Goal: Task Accomplishment & Management: Manage account settings

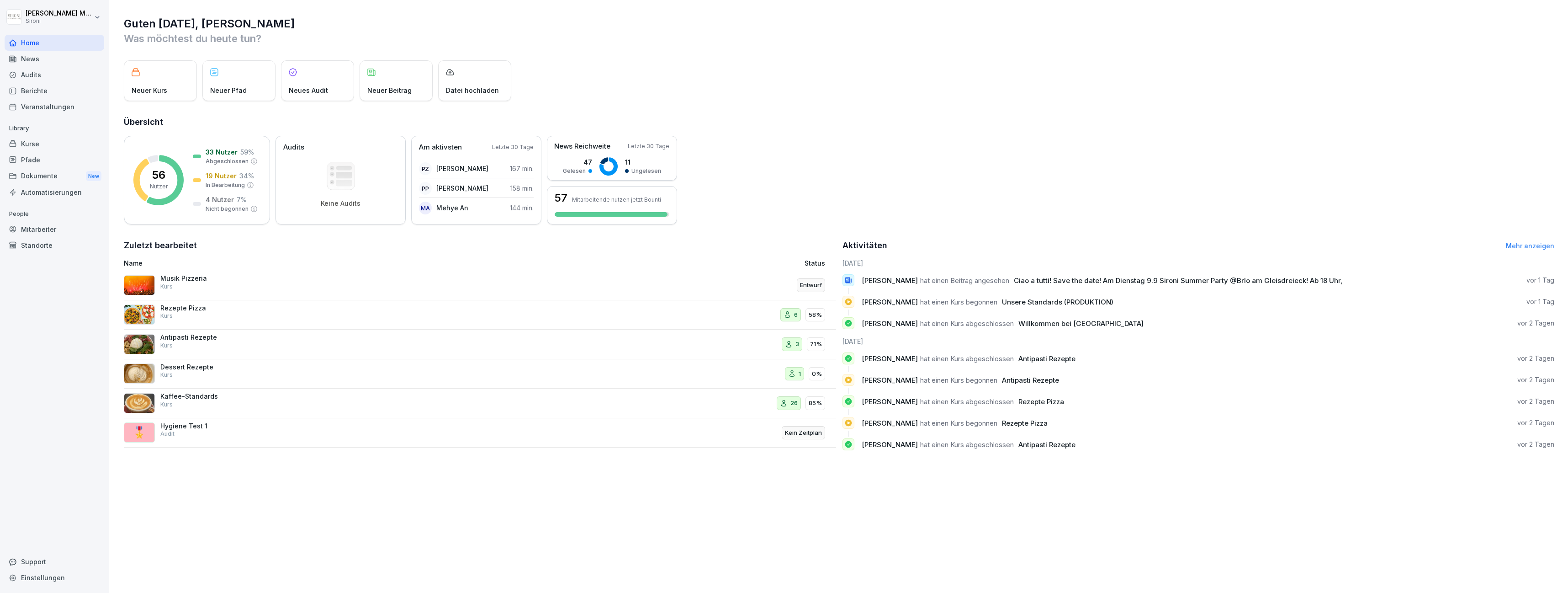
click at [130, 280] on img at bounding box center [140, 286] width 31 height 20
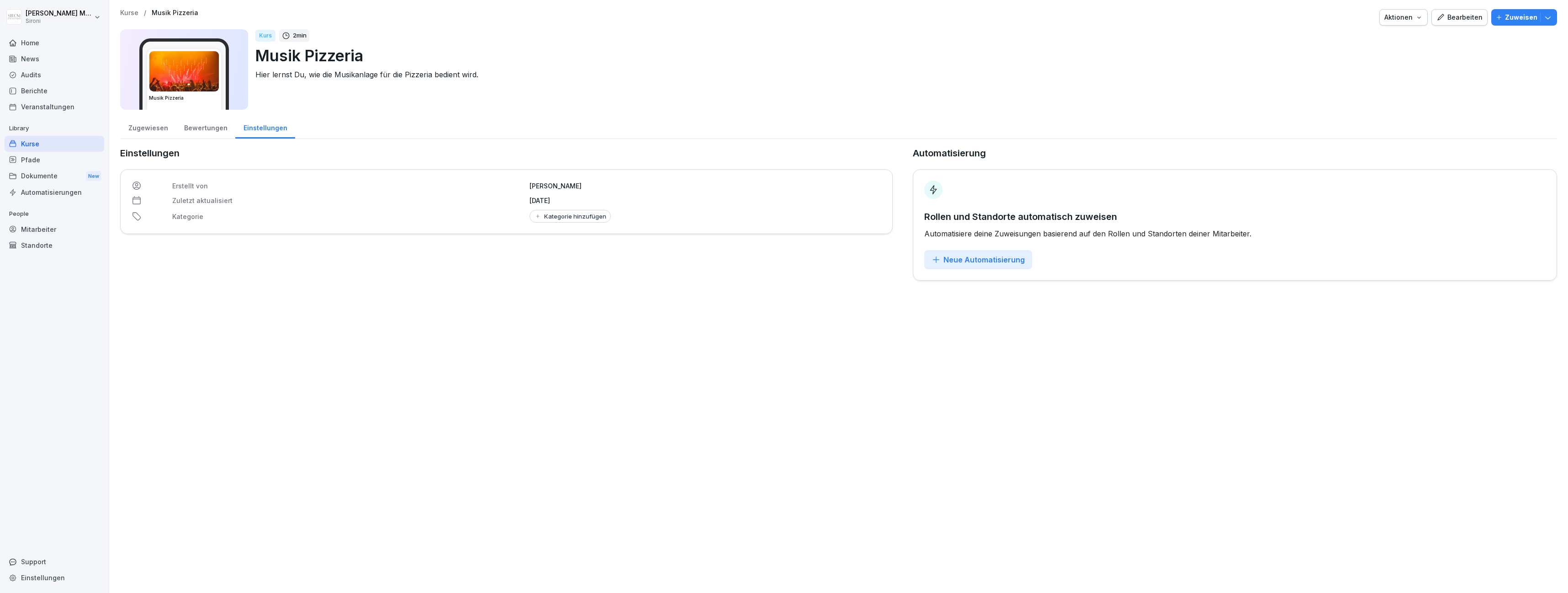
click at [1461, 12] on button "Bearbeiten" at bounding box center [1460, 17] width 57 height 16
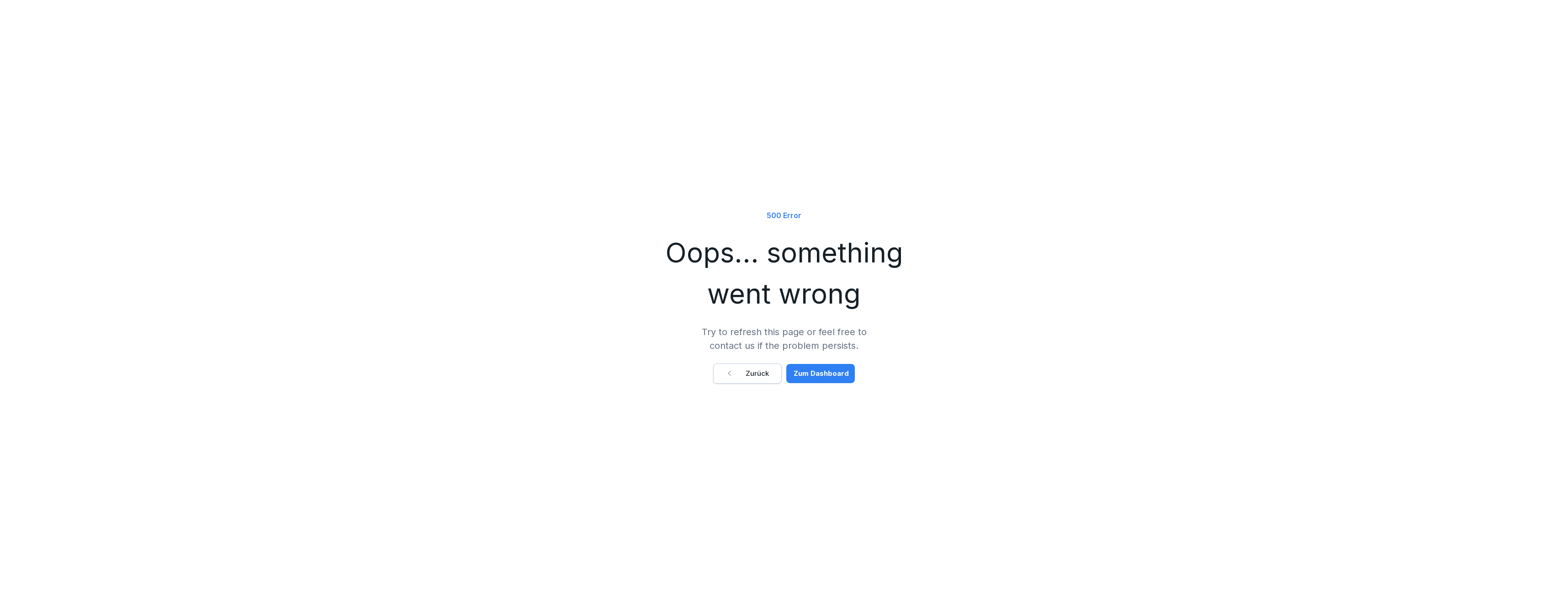
click at [760, 379] on button "Zurück" at bounding box center [747, 373] width 68 height 20
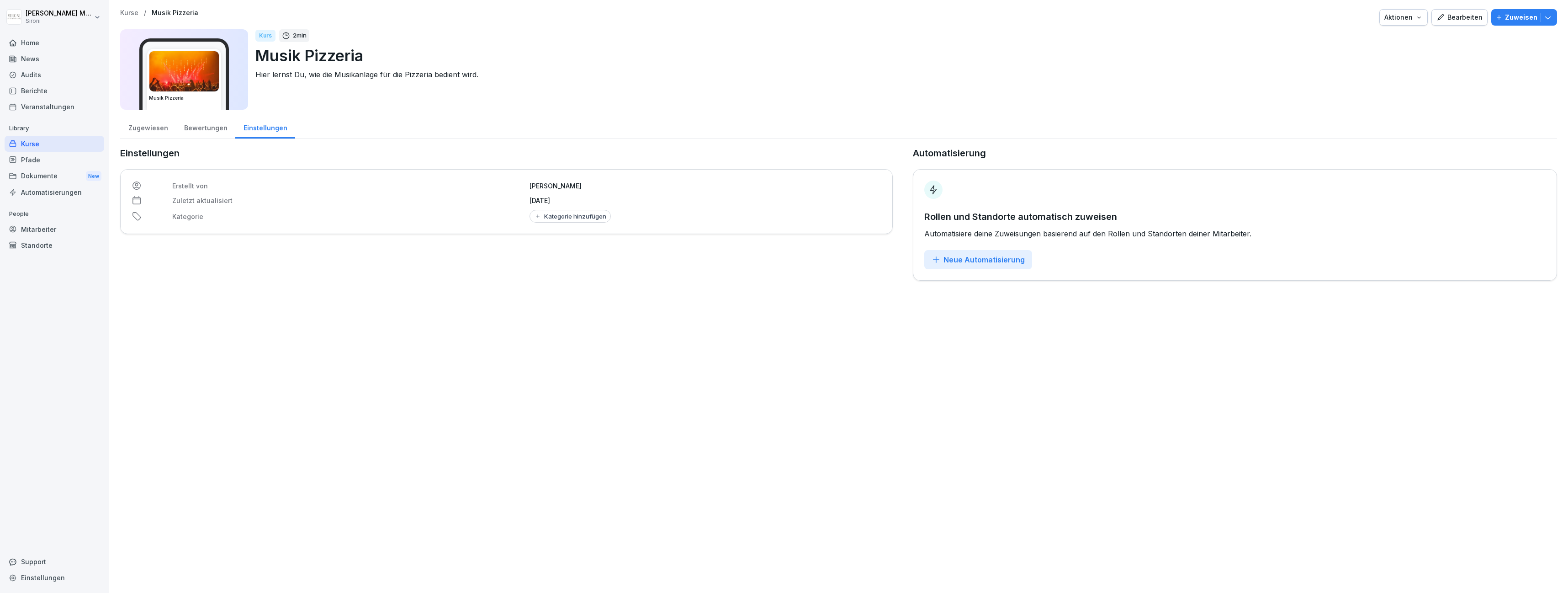
click at [26, 151] on div "Pfade" at bounding box center [54, 160] width 99 height 16
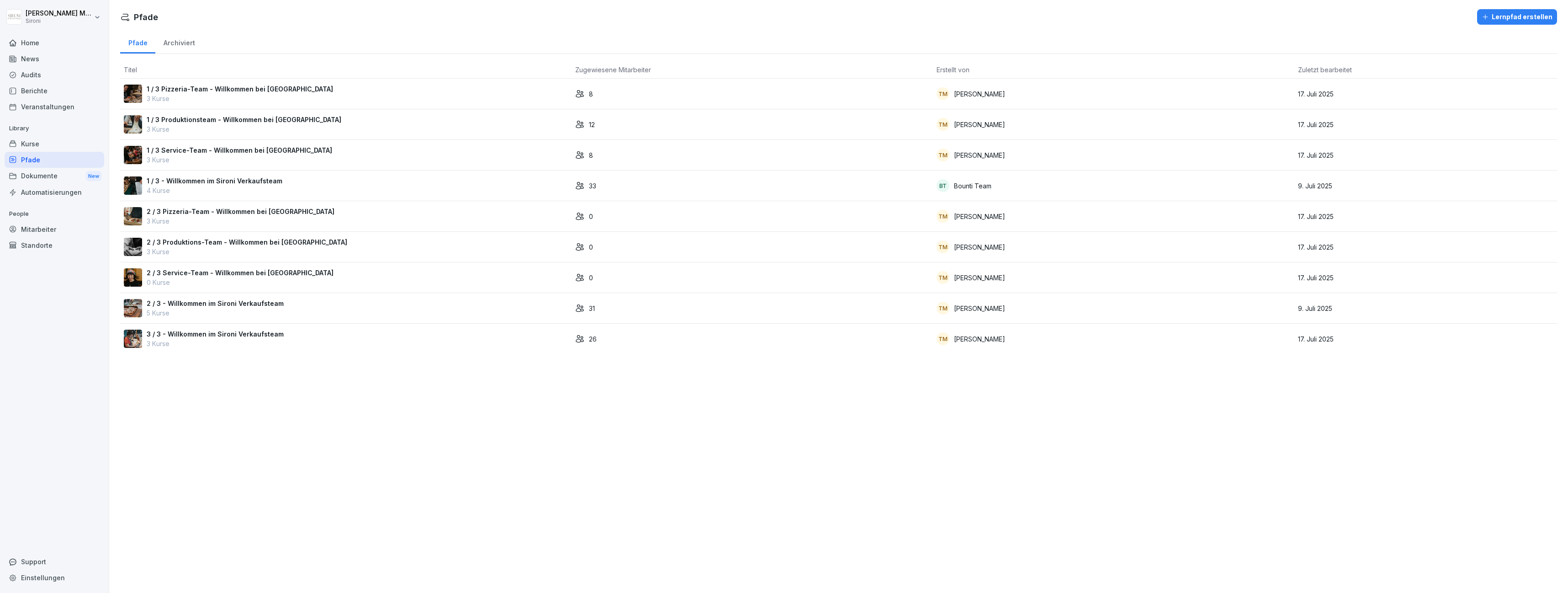
click at [34, 141] on div "Kurse" at bounding box center [54, 144] width 99 height 16
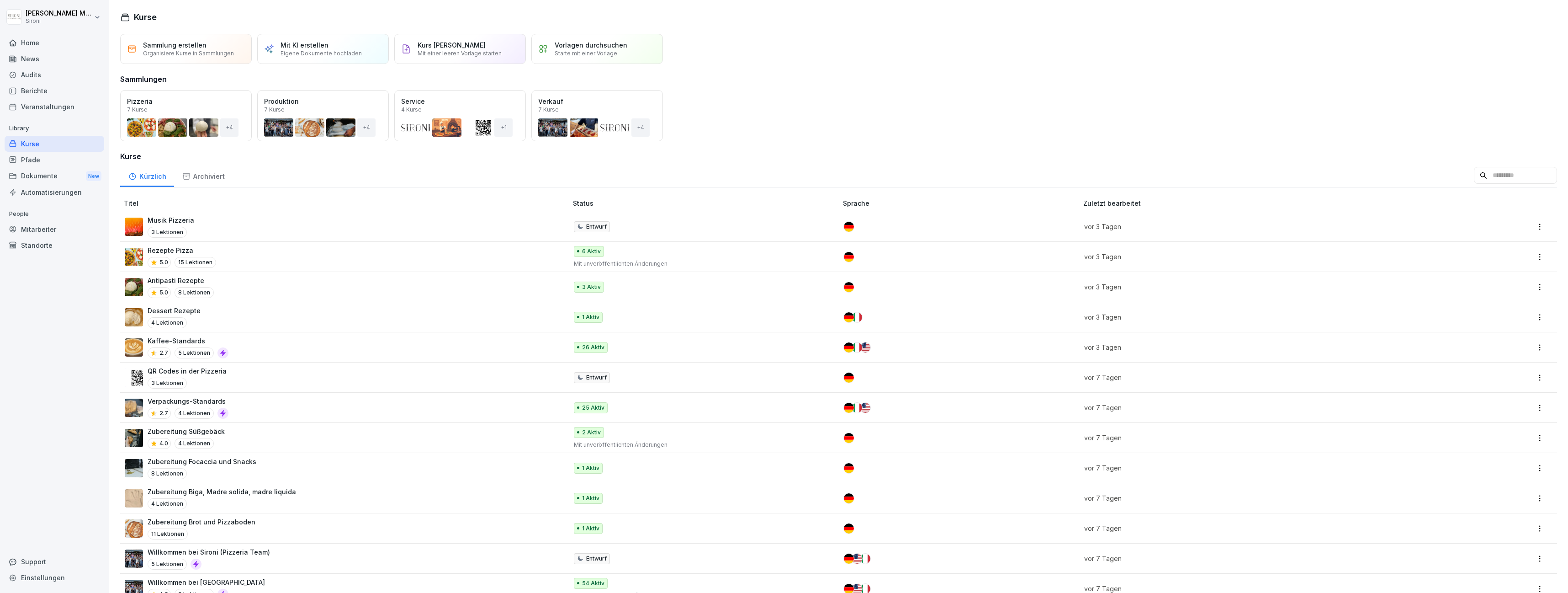
click at [178, 222] on p "Musik Pizzeria" at bounding box center [171, 220] width 47 height 10
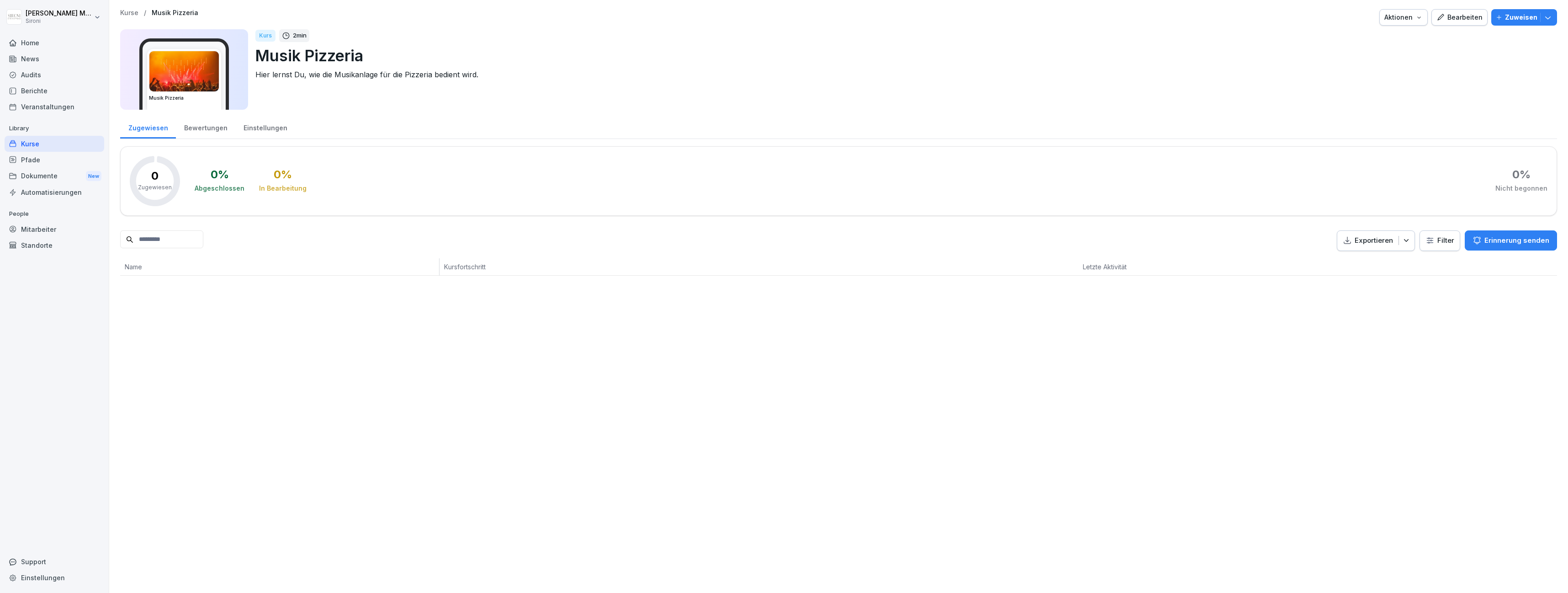
click at [1445, 17] on icon "button" at bounding box center [1440, 17] width 8 height 8
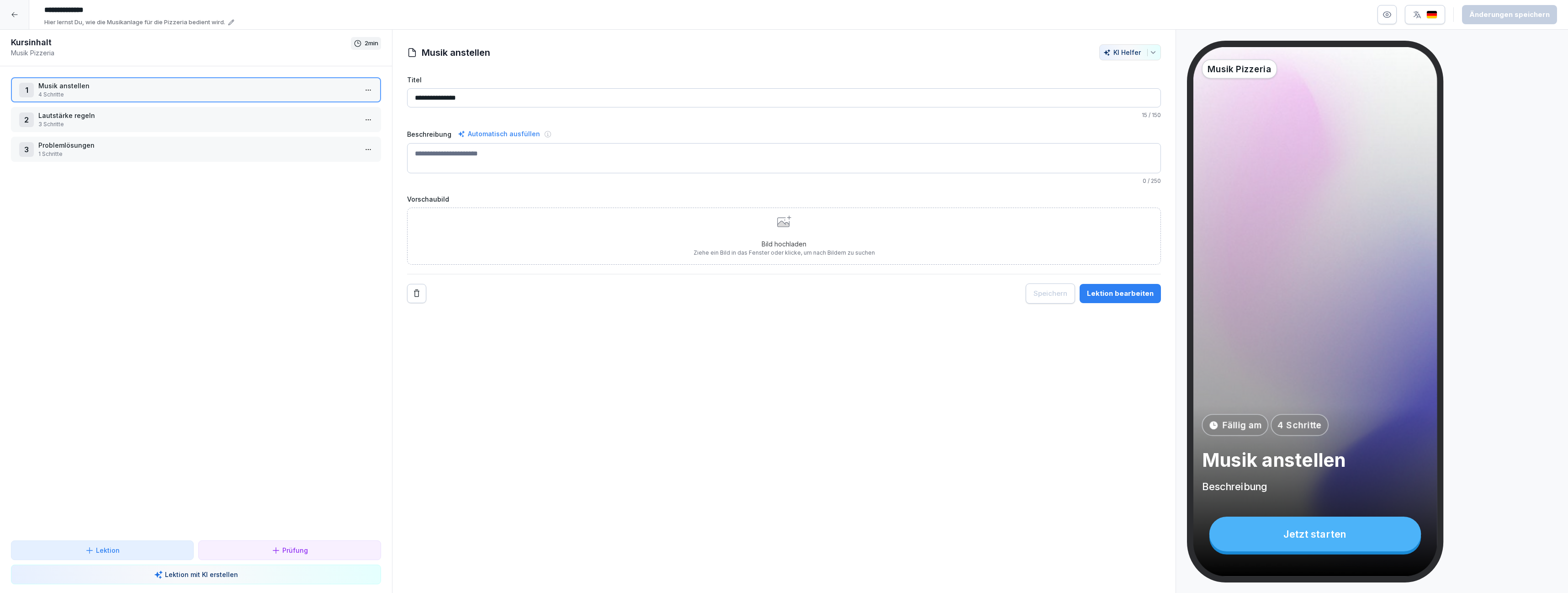
click at [198, 146] on p "Problemlösungen" at bounding box center [198, 145] width 319 height 10
click at [363, 149] on html "**********" at bounding box center [784, 296] width 1568 height 593
click at [349, 162] on div "Schritte bearbeiten" at bounding box center [334, 167] width 70 height 10
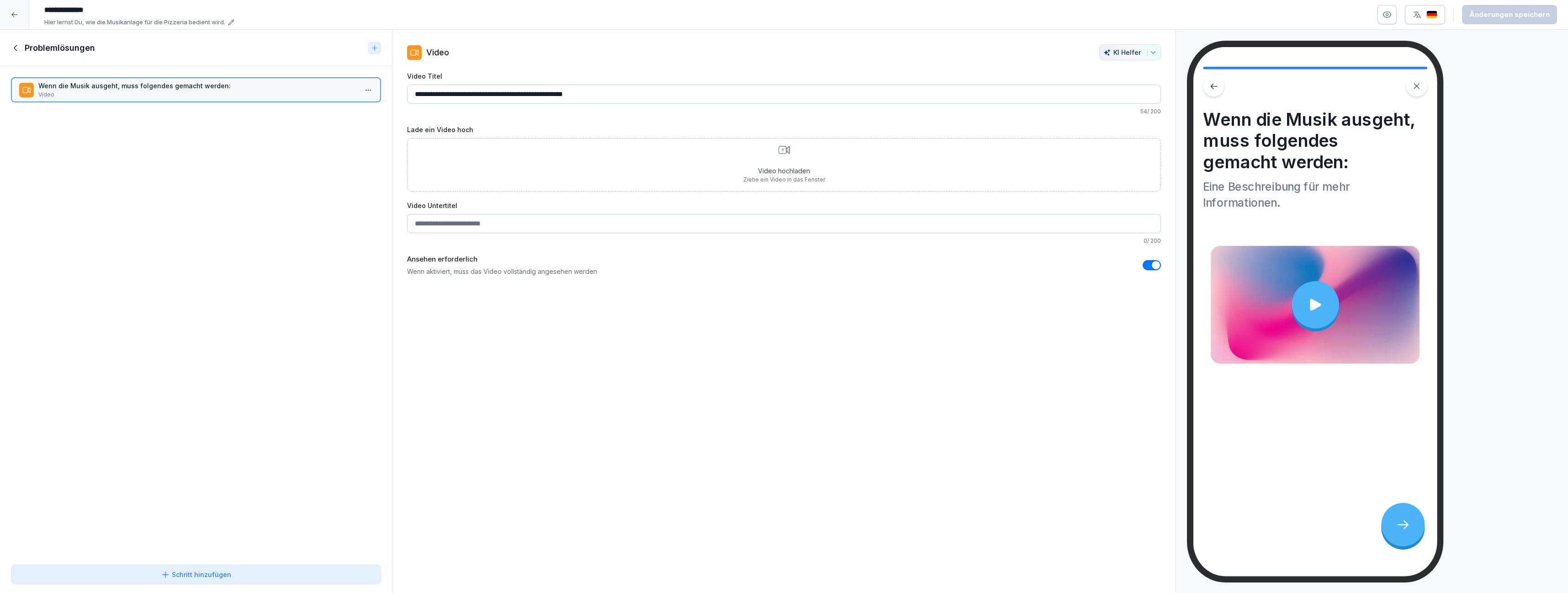
click at [16, 48] on icon at bounding box center [16, 47] width 4 height 6
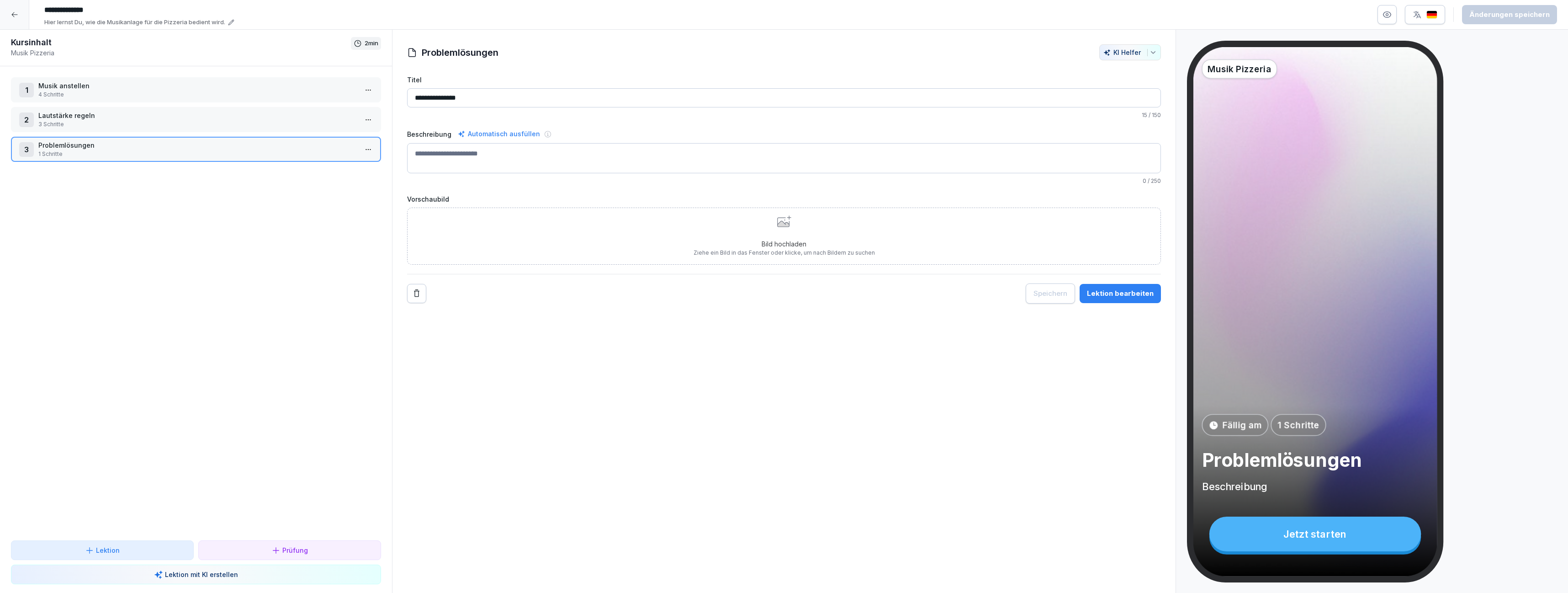
click at [13, 16] on icon at bounding box center [15, 15] width 7 height 7
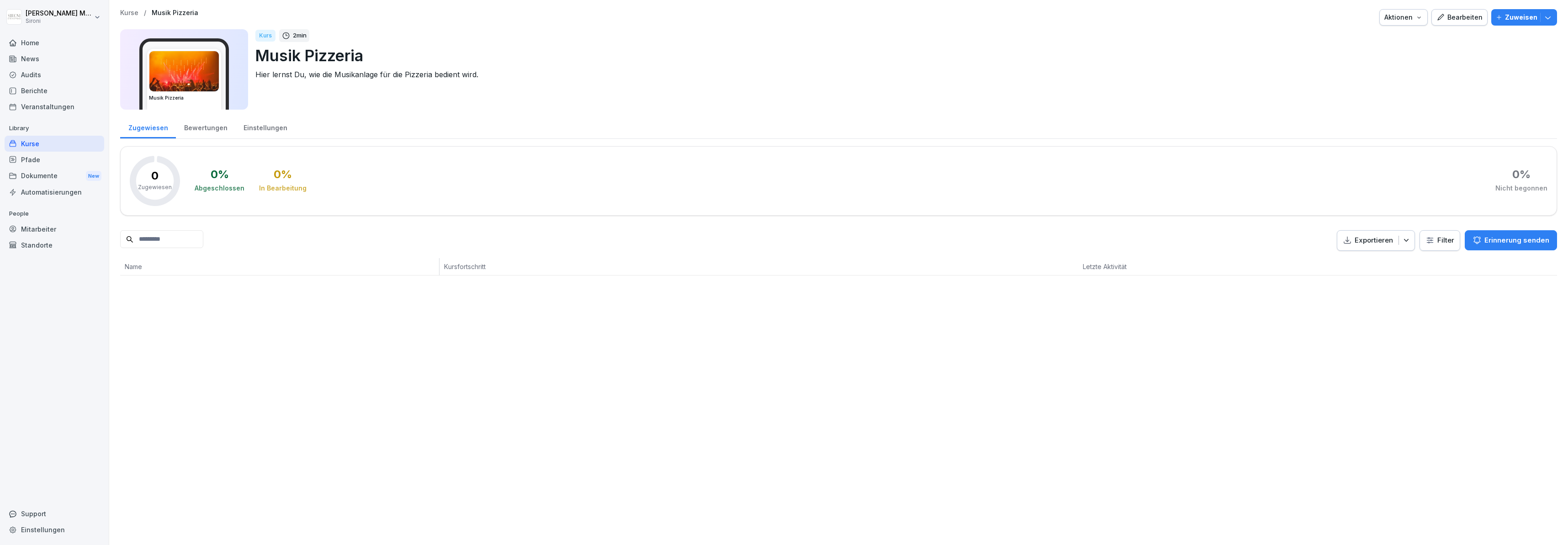
click at [37, 146] on div "Kurse" at bounding box center [54, 144] width 99 height 16
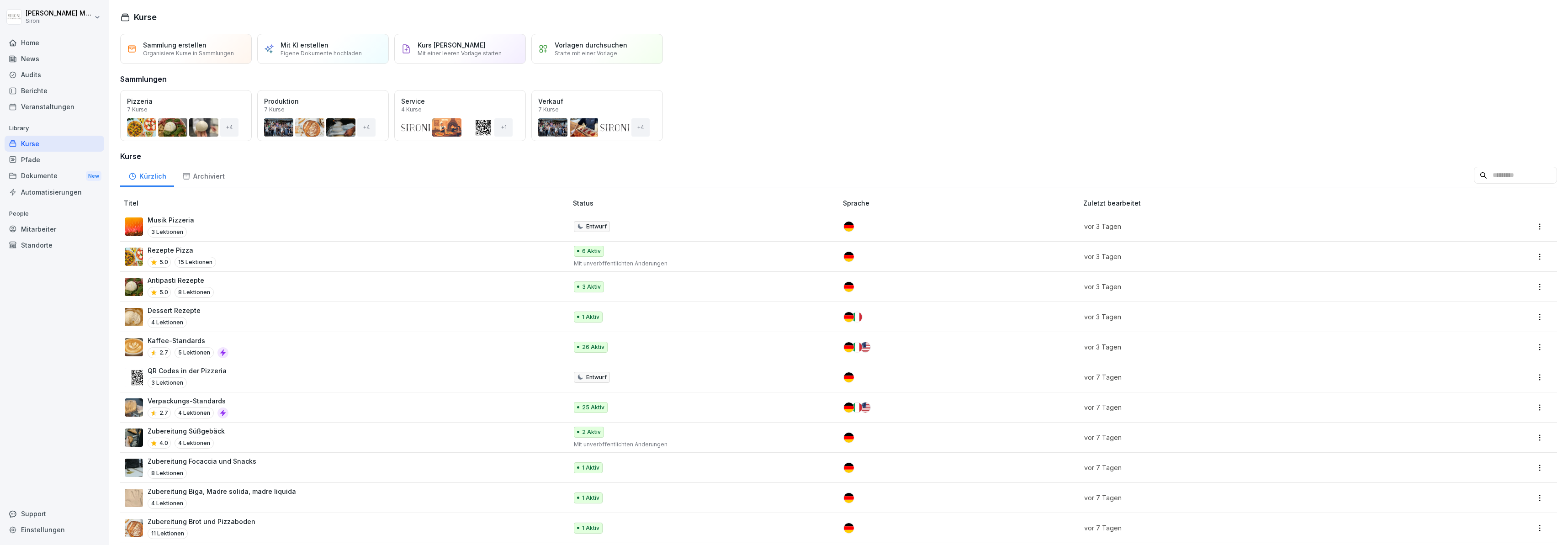
click at [192, 252] on p "Rezepte Pizza" at bounding box center [182, 250] width 68 height 10
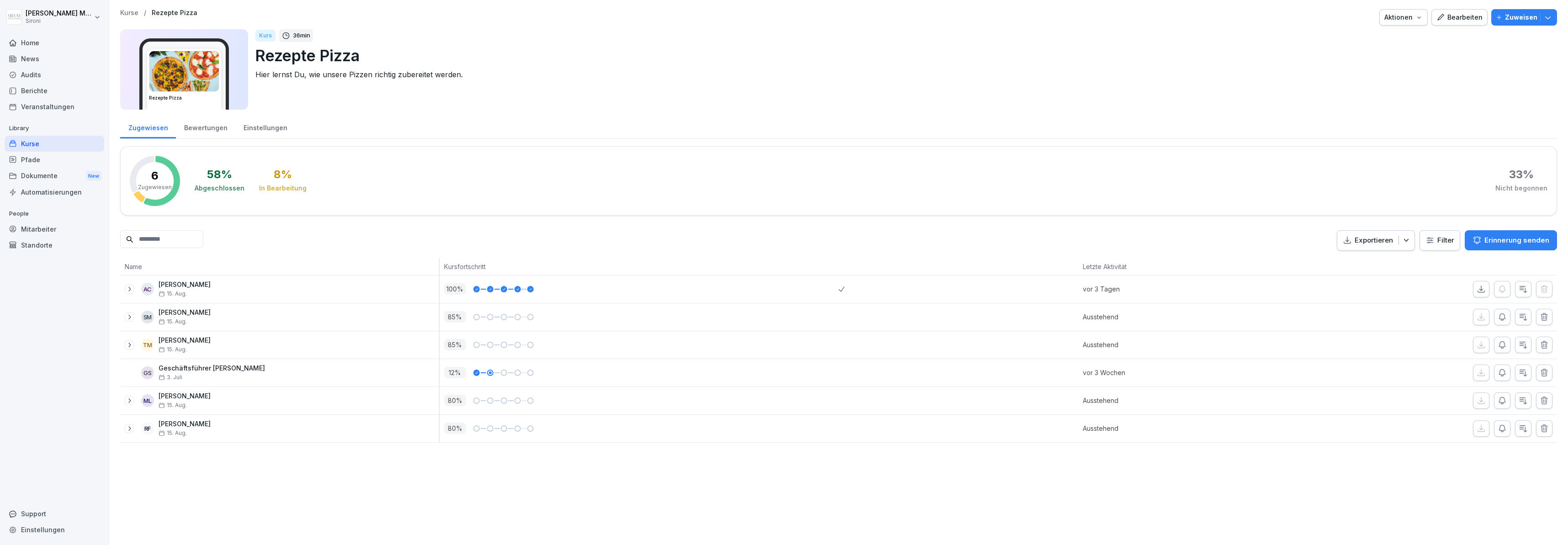
click at [126, 10] on p "Kurse" at bounding box center [130, 13] width 18 height 8
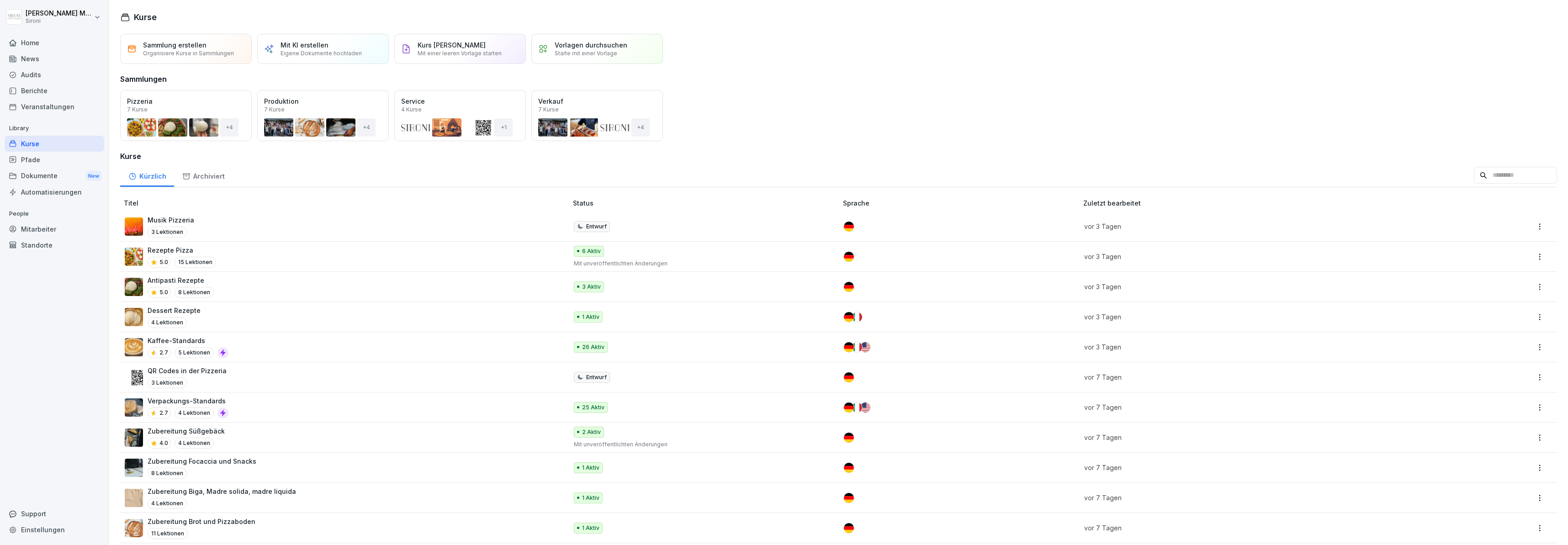
click at [210, 311] on div "Dessert Rezepte 4 Lektionen" at bounding box center [341, 316] width 433 height 23
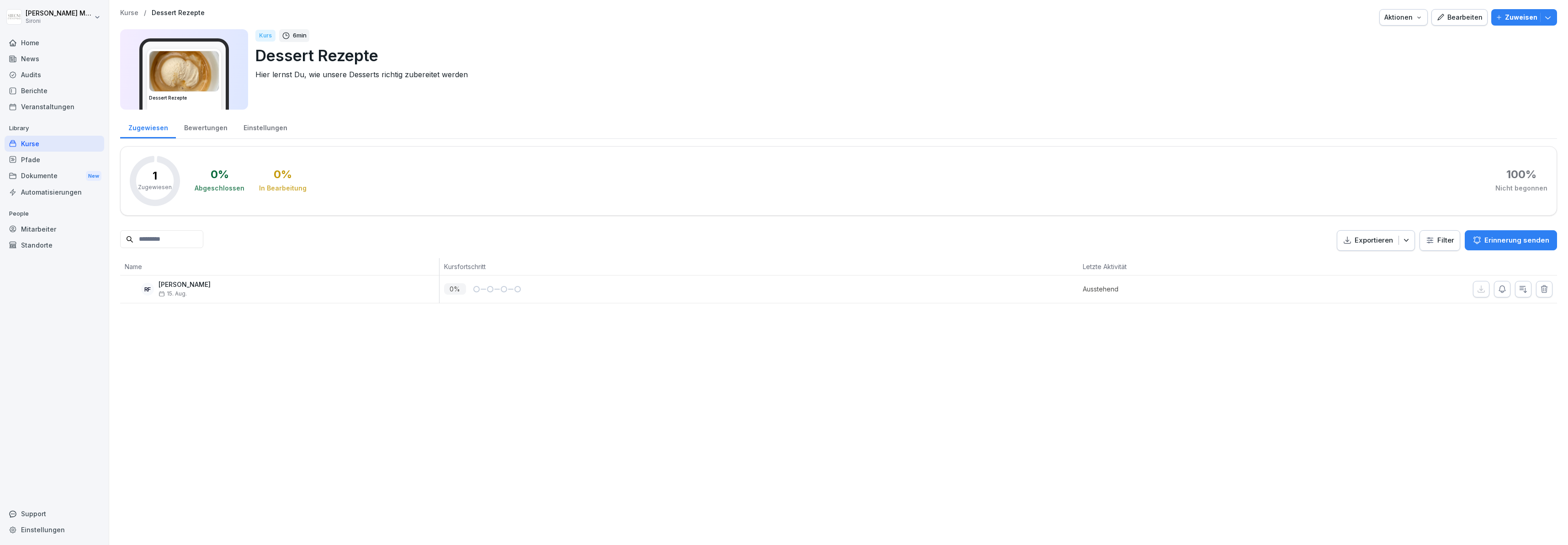
click at [130, 10] on p "Kurse" at bounding box center [130, 13] width 18 height 8
